Goal: Information Seeking & Learning: Learn about a topic

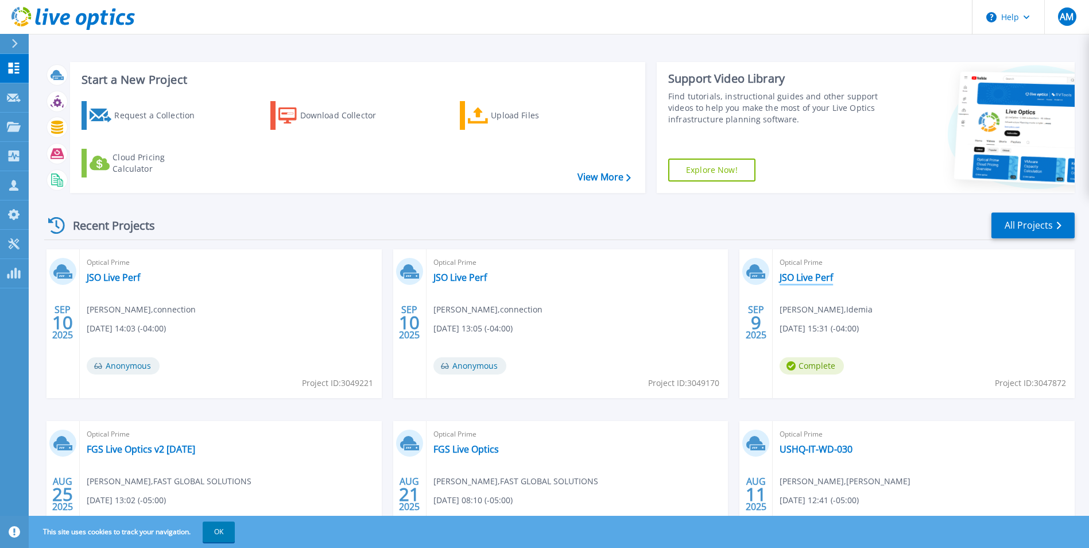
click at [806, 280] on link "JSO Live Perf" at bounding box center [806, 277] width 53 height 11
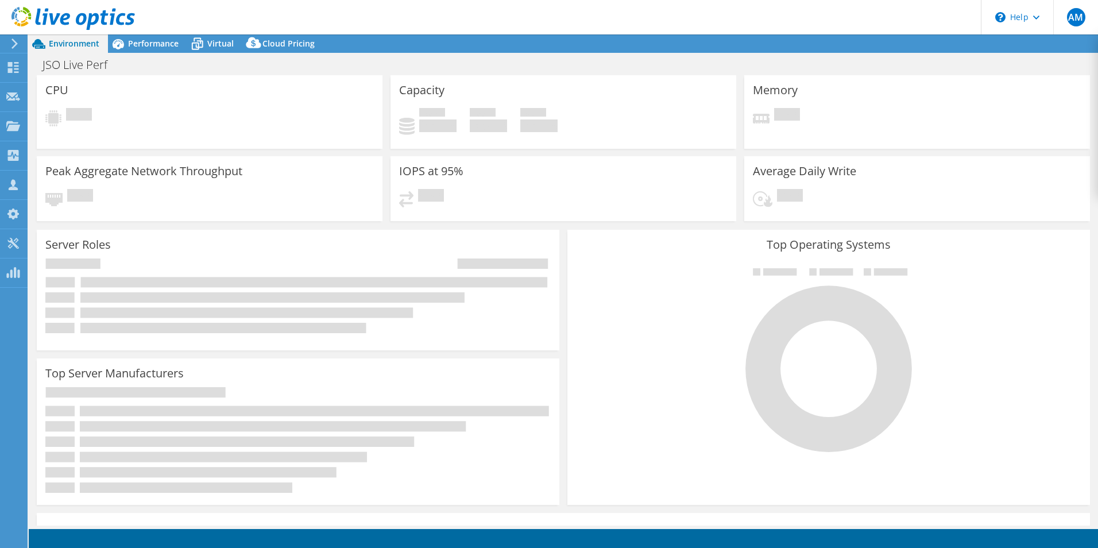
select select "USD"
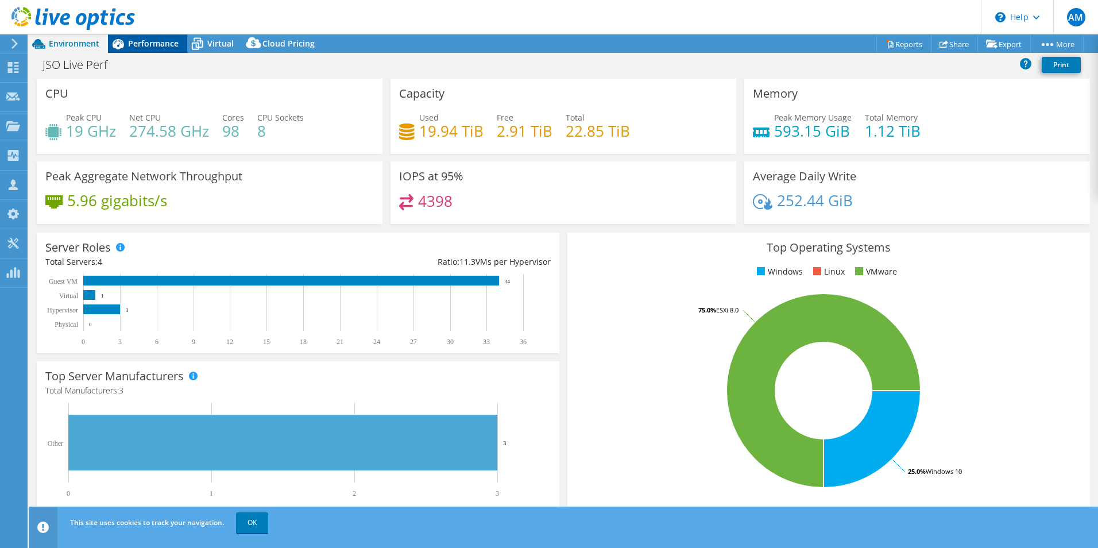
click at [160, 44] on span "Performance" at bounding box center [153, 43] width 51 height 11
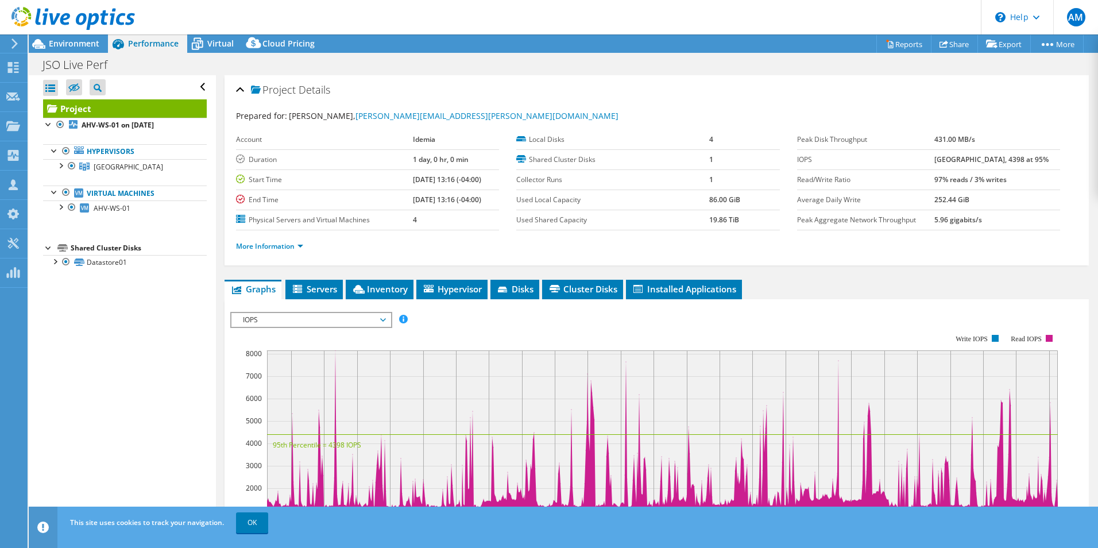
click at [71, 37] on div at bounding box center [67, 19] width 135 height 38
click at [67, 43] on span "Environment" at bounding box center [74, 43] width 51 height 11
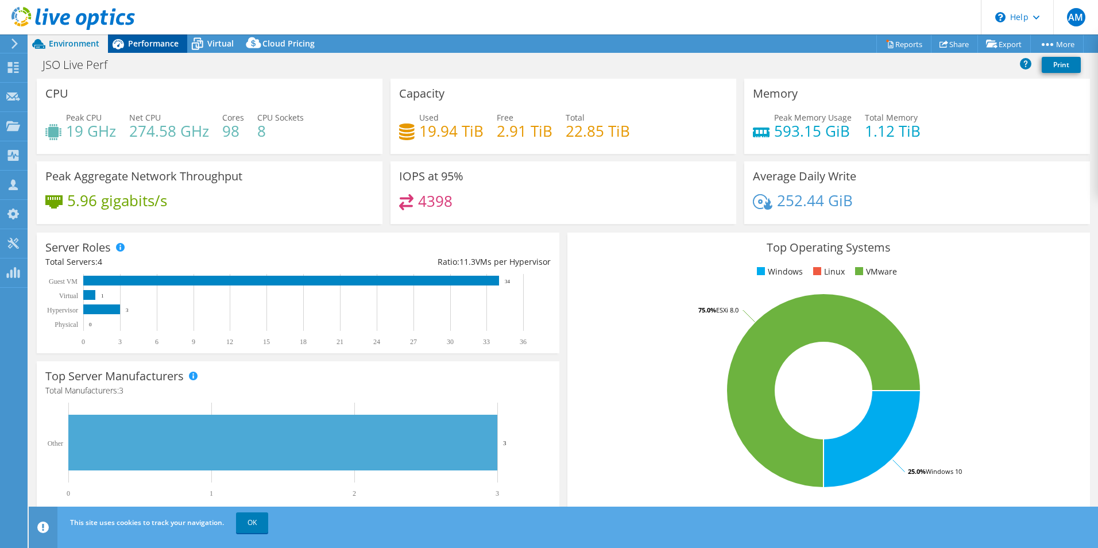
click at [138, 44] on span "Performance" at bounding box center [153, 43] width 51 height 11
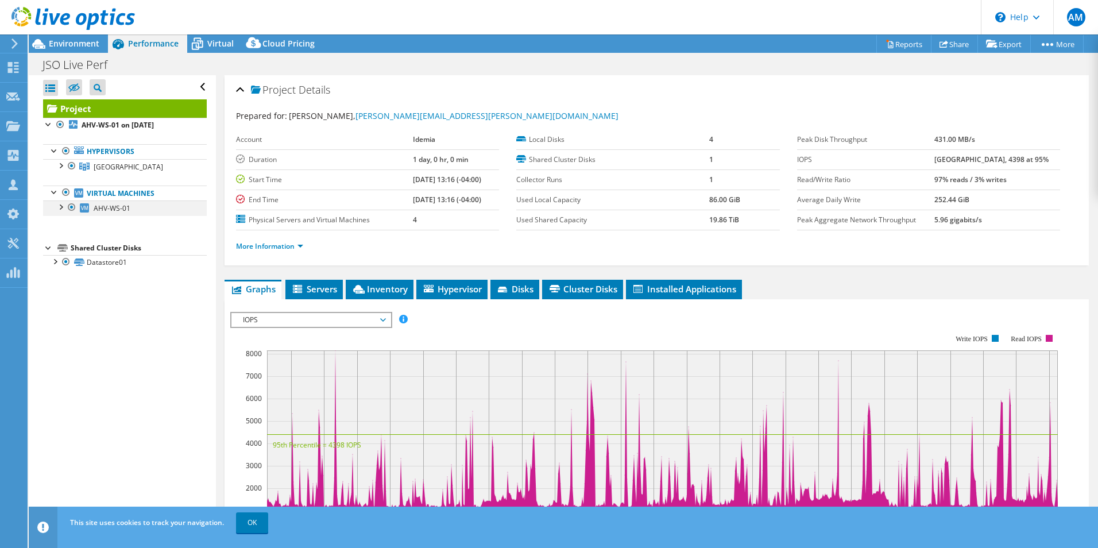
click at [62, 206] on div at bounding box center [60, 205] width 11 height 11
click at [60, 163] on div at bounding box center [60, 164] width 11 height 11
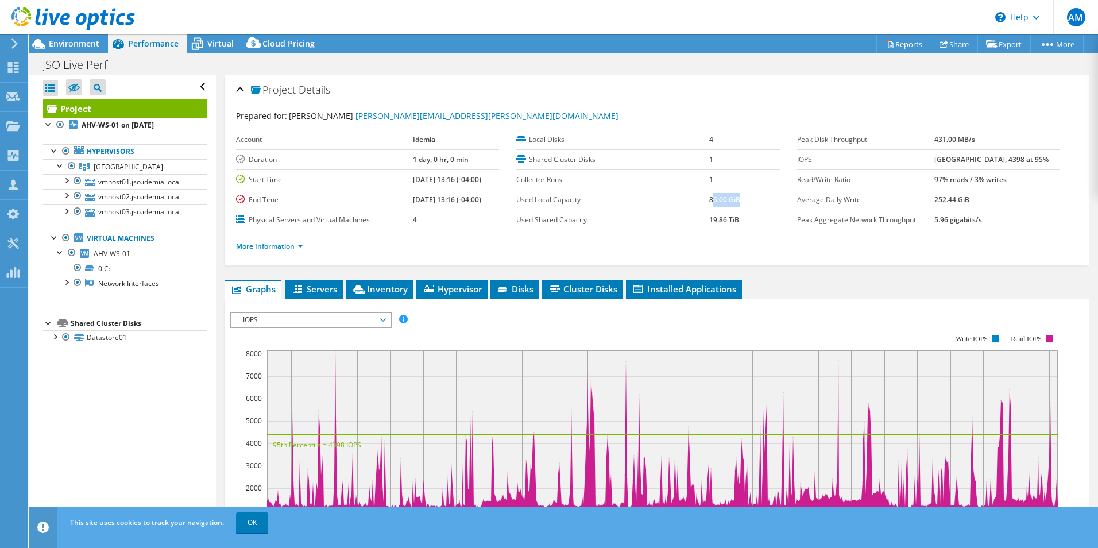
drag, startPoint x: 706, startPoint y: 199, endPoint x: 733, endPoint y: 198, distance: 26.4
click at [733, 198] on b "86.00 GiB" at bounding box center [724, 200] width 31 height 10
